Goal: Use online tool/utility: Use online tool/utility

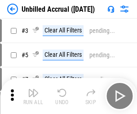
click at [33, 96] on img "button" at bounding box center [33, 92] width 11 height 11
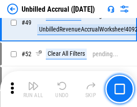
scroll to position [815, 0]
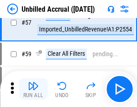
click at [33, 89] on img "button" at bounding box center [33, 85] width 11 height 11
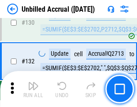
scroll to position [2675, 0]
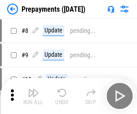
click at [33, 96] on img "button" at bounding box center [33, 92] width 11 height 11
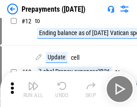
scroll to position [56, 0]
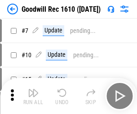
click at [33, 96] on img "button" at bounding box center [33, 92] width 11 height 11
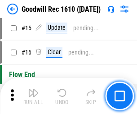
scroll to position [154, 0]
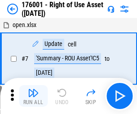
click at [33, 96] on img "button" at bounding box center [33, 92] width 11 height 11
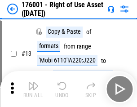
scroll to position [58, 0]
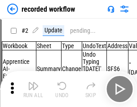
click at [33, 89] on img "button" at bounding box center [33, 85] width 11 height 11
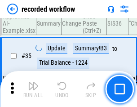
scroll to position [2807, 0]
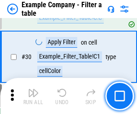
scroll to position [822, 0]
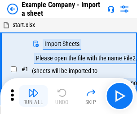
click at [33, 89] on img "button" at bounding box center [33, 92] width 11 height 11
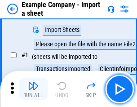
scroll to position [75, 0]
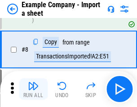
click at [33, 89] on img "button" at bounding box center [33, 85] width 11 height 11
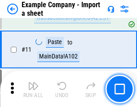
scroll to position [198, 0]
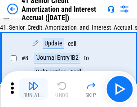
click at [33, 89] on img "button" at bounding box center [33, 85] width 11 height 11
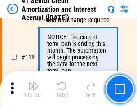
scroll to position [847, 0]
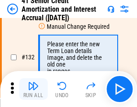
click at [33, 89] on img "button" at bounding box center [33, 85] width 11 height 11
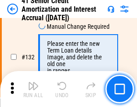
scroll to position [939, 0]
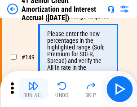
click at [33, 89] on img "button" at bounding box center [33, 85] width 11 height 11
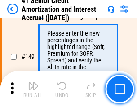
scroll to position [1033, 0]
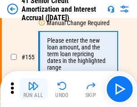
click at [33, 89] on img "button" at bounding box center [33, 85] width 11 height 11
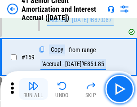
click at [33, 89] on img "button" at bounding box center [33, 85] width 11 height 11
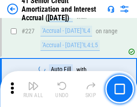
scroll to position [2011, 0]
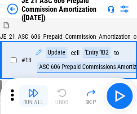
click at [33, 89] on img "button" at bounding box center [33, 92] width 11 height 11
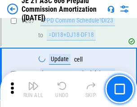
scroll to position [1653, 0]
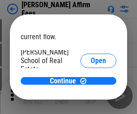
click at [91, 104] on span "Open" at bounding box center [98, 107] width 15 height 7
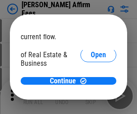
click at [91, 94] on span "Open" at bounding box center [98, 97] width 15 height 7
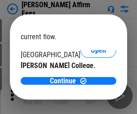
click at [91, 84] on span "Open" at bounding box center [98, 87] width 15 height 7
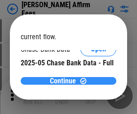
click at [65, 80] on span "Continue" at bounding box center [63, 80] width 26 height 7
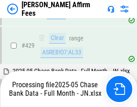
scroll to position [2313, 0]
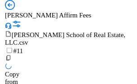
scroll to position [9, 0]
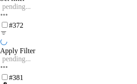
scroll to position [2453, 0]
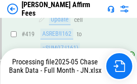
scroll to position [2355, 0]
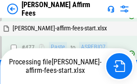
scroll to position [2407, 0]
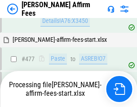
scroll to position [2442, 0]
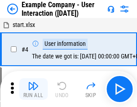
click at [33, 89] on img "button" at bounding box center [33, 85] width 11 height 11
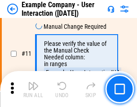
scroll to position [194, 0]
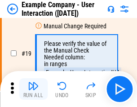
click at [33, 89] on img "button" at bounding box center [33, 85] width 11 height 11
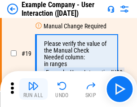
click at [33, 89] on img "button" at bounding box center [33, 85] width 11 height 11
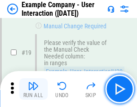
scroll to position [248, 0]
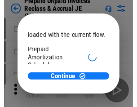
scroll to position [53, 0]
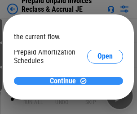
click at [65, 80] on span "Continue" at bounding box center [63, 80] width 26 height 7
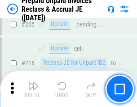
scroll to position [1164, 0]
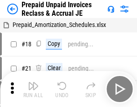
click at [33, 89] on img "button" at bounding box center [33, 85] width 11 height 11
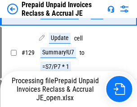
scroll to position [641, 0]
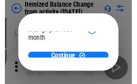
scroll to position [66, 0]
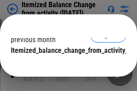
click at [65, 65] on span "Continue" at bounding box center [63, 68] width 26 height 7
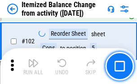
scroll to position [1502, 0]
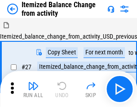
scroll to position [14, 0]
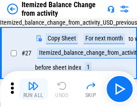
click at [33, 89] on img "button" at bounding box center [33, 85] width 11 height 11
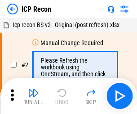
scroll to position [4, 0]
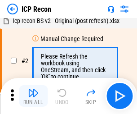
click at [33, 96] on img "button" at bounding box center [33, 92] width 11 height 11
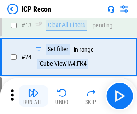
click at [33, 96] on img "button" at bounding box center [33, 92] width 11 height 11
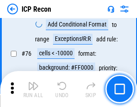
scroll to position [807, 0]
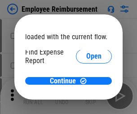
click at [86, 104] on span "Open" at bounding box center [93, 107] width 15 height 7
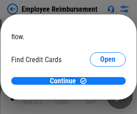
scroll to position [53, 0]
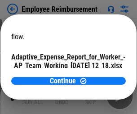
click at [100, 75] on span "Open" at bounding box center [107, 78] width 15 height 7
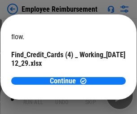
scroll to position [93, 0]
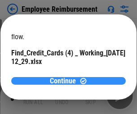
click at [65, 80] on span "Continue" at bounding box center [63, 80] width 26 height 7
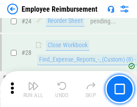
scroll to position [420, 0]
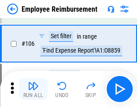
click at [33, 89] on img "button" at bounding box center [33, 85] width 11 height 11
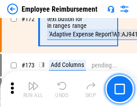
click at [33, 89] on img "button" at bounding box center [33, 85] width 11 height 11
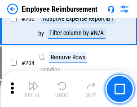
scroll to position [2272, 0]
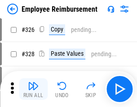
click at [33, 89] on img "button" at bounding box center [33, 85] width 11 height 11
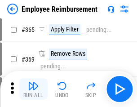
click at [33, 89] on img "button" at bounding box center [33, 85] width 11 height 11
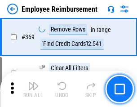
scroll to position [4630, 0]
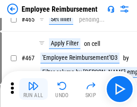
click at [33, 89] on img "button" at bounding box center [33, 85] width 11 height 11
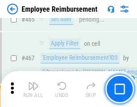
click at [33, 89] on img "button" at bounding box center [33, 85] width 11 height 11
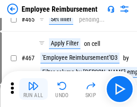
click at [33, 89] on img "button" at bounding box center [33, 85] width 11 height 11
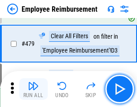
scroll to position [5546, 0]
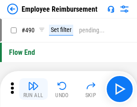
click at [33, 89] on img "button" at bounding box center [33, 85] width 11 height 11
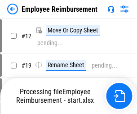
scroll to position [31, 0]
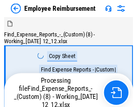
scroll to position [31, 0]
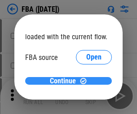
click at [65, 81] on span "Continue" at bounding box center [63, 80] width 26 height 7
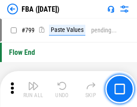
scroll to position [8039, 0]
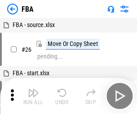
scroll to position [9, 0]
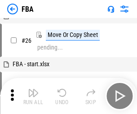
click at [33, 96] on img "button" at bounding box center [33, 92] width 11 height 11
